Goal: Ask a question

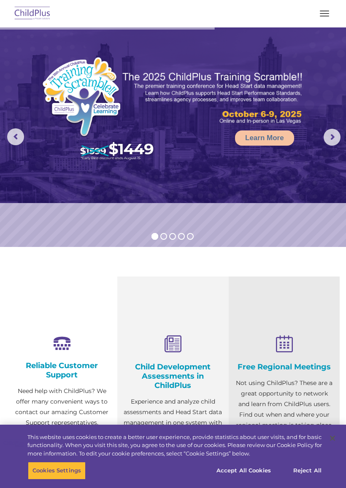
select select "MEDIUM"
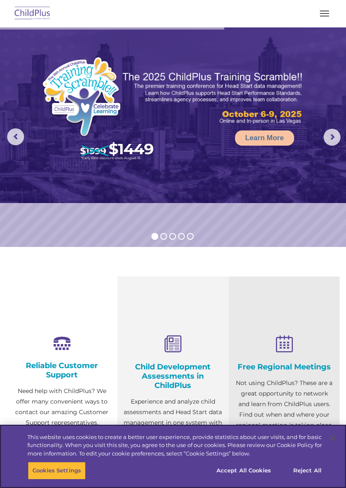
click at [305, 458] on div "This website uses cookies to create a better user experience, provide statistic…" at bounding box center [164, 444] width 329 height 38
click at [310, 472] on button "Reject All" at bounding box center [307, 471] width 53 height 18
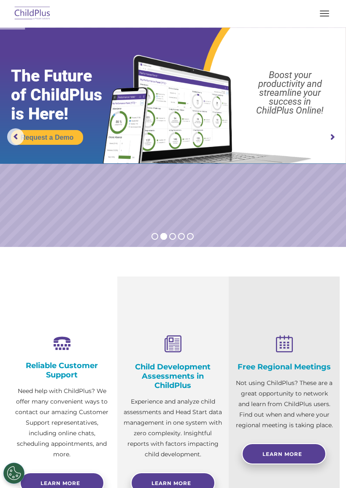
click at [325, 15] on button "button" at bounding box center [325, 14] width 18 height 14
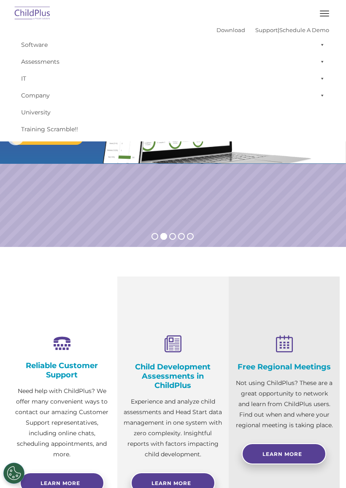
click at [97, 293] on div "Reliable Customer Support Need help with ChildPlus? We offer many convenient wa…" at bounding box center [61, 406] width 111 height 259
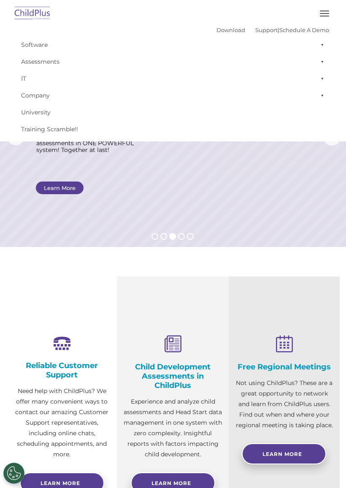
click at [31, 14] on img at bounding box center [33, 14] width 40 height 20
click at [37, 15] on img at bounding box center [33, 14] width 40 height 20
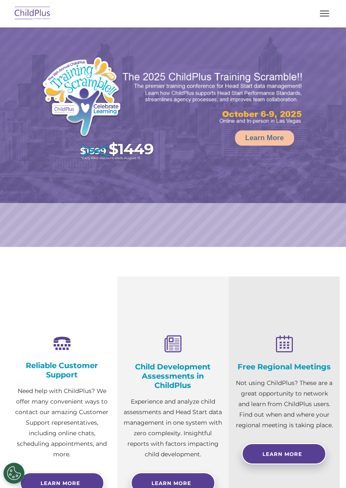
select select "MEDIUM"
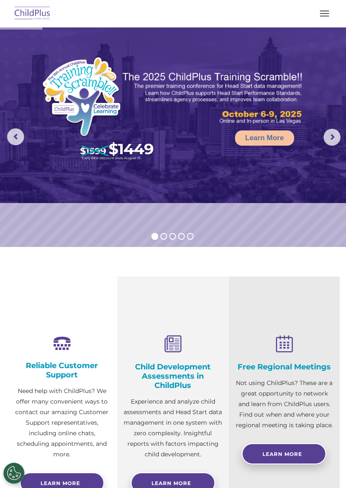
click at [325, 13] on span "button" at bounding box center [324, 13] width 9 height 1
